Goal: Information Seeking & Learning: Check status

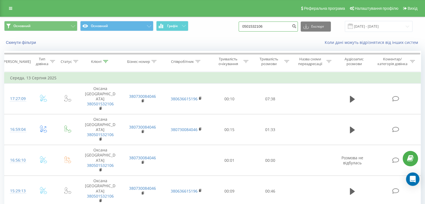
click at [274, 25] on input "0501532106" at bounding box center [268, 27] width 59 height 10
type input "0"
type input "0504575724"
click at [296, 25] on button "submit" at bounding box center [294, 27] width 8 height 10
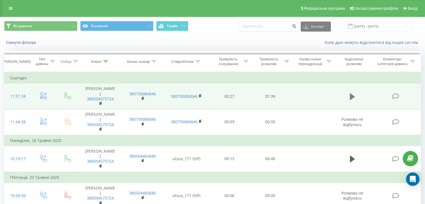
click at [351, 93] on icon at bounding box center [352, 96] width 5 height 7
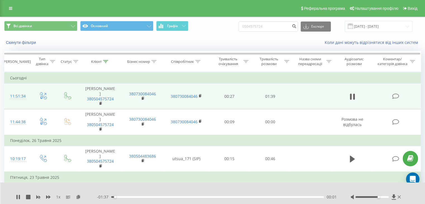
click at [378, 196] on div at bounding box center [371, 197] width 33 height 2
click at [177, 196] on div "00:30" at bounding box center [217, 197] width 213 height 2
